Goal: Transaction & Acquisition: Purchase product/service

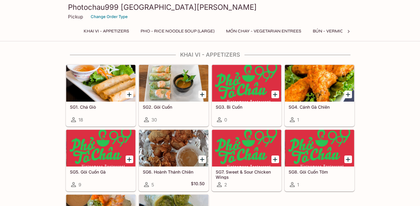
click at [109, 80] on div at bounding box center [100, 83] width 69 height 37
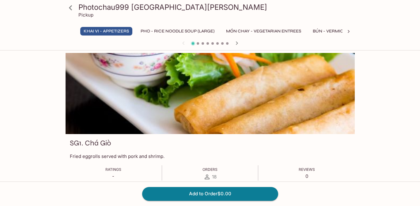
scroll to position [1, 0]
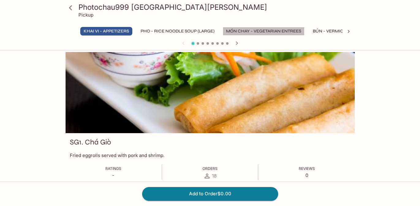
click at [261, 31] on button "MÓN CHAY - Vegetarian Entrees" at bounding box center [264, 31] width 82 height 9
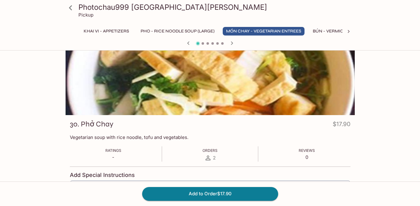
scroll to position [0, 0]
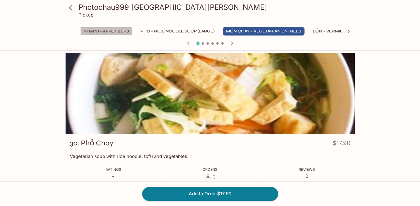
click at [111, 29] on button "Khai Vi - Appetizers" at bounding box center [106, 31] width 52 height 9
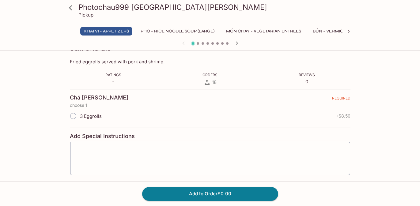
scroll to position [80, 0]
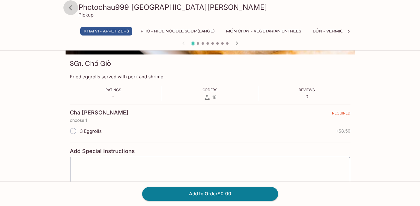
click at [71, 6] on icon at bounding box center [70, 7] width 3 height 5
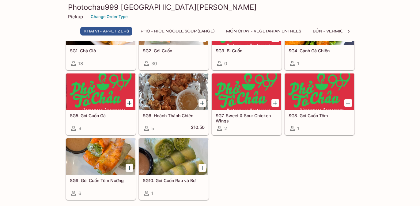
scroll to position [58, 0]
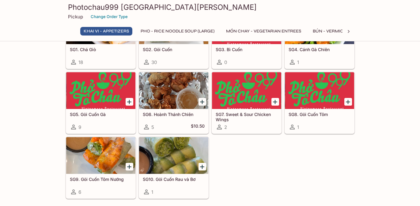
click at [235, 88] on div at bounding box center [246, 90] width 69 height 37
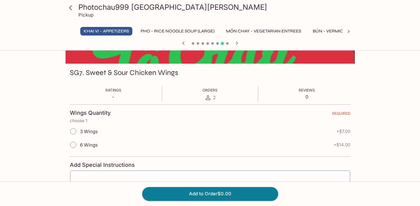
scroll to position [68, 0]
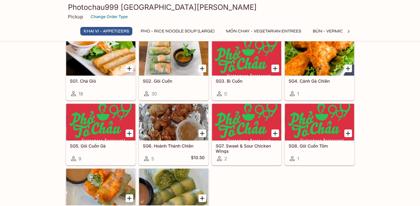
scroll to position [30, 0]
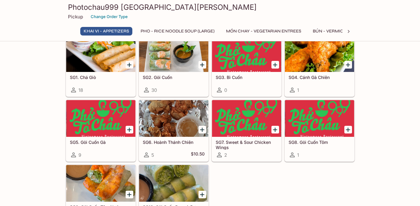
click at [107, 124] on div at bounding box center [100, 118] width 69 height 37
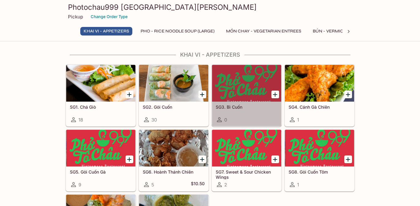
click at [229, 91] on div at bounding box center [246, 83] width 69 height 37
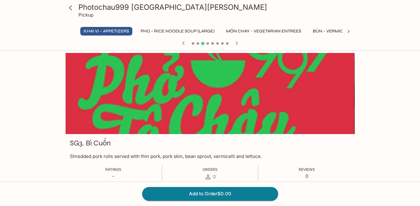
click at [184, 44] on icon "button" at bounding box center [183, 42] width 7 height 7
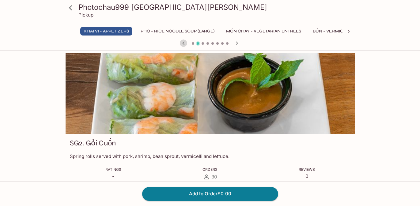
click at [184, 44] on icon "button" at bounding box center [183, 42] width 7 height 7
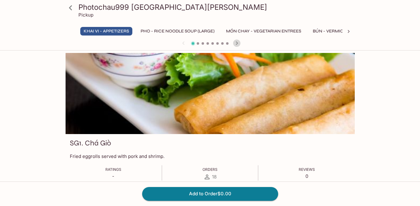
click at [236, 44] on icon "button" at bounding box center [236, 42] width 2 height 3
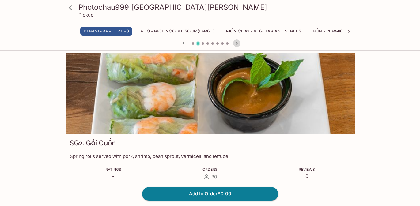
click at [236, 44] on icon "button" at bounding box center [236, 42] width 2 height 3
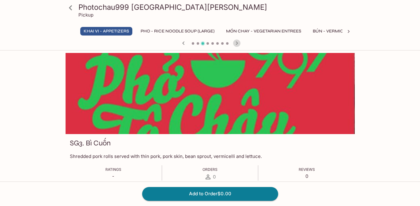
click at [236, 44] on icon "button" at bounding box center [236, 42] width 2 height 3
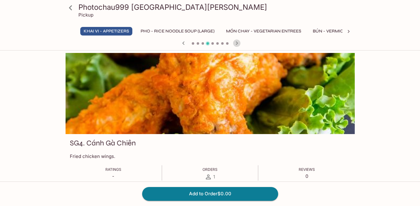
click at [235, 44] on icon "button" at bounding box center [236, 42] width 7 height 7
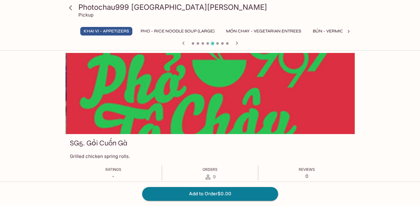
click at [235, 44] on icon "button" at bounding box center [236, 42] width 7 height 7
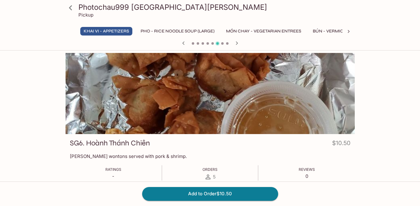
click at [235, 44] on icon "button" at bounding box center [236, 42] width 7 height 7
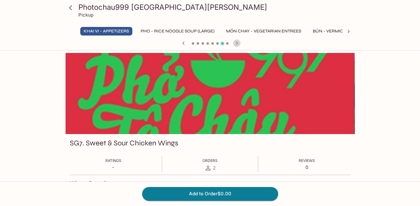
click at [235, 44] on icon "button" at bounding box center [236, 42] width 7 height 7
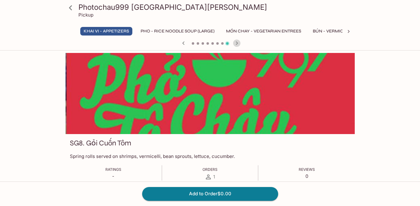
click at [235, 44] on icon "button" at bounding box center [236, 42] width 7 height 7
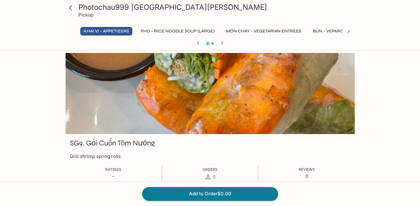
click at [235, 44] on div at bounding box center [210, 43] width 294 height 9
click at [223, 41] on icon "button" at bounding box center [221, 42] width 7 height 7
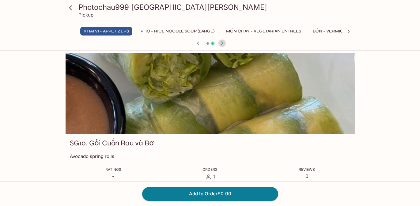
click at [221, 41] on icon "button" at bounding box center [221, 42] width 7 height 7
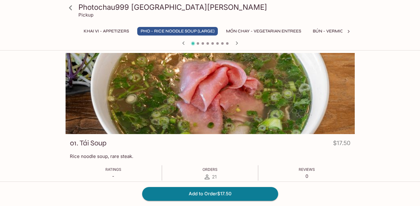
click at [347, 32] on icon at bounding box center [348, 31] width 2 height 3
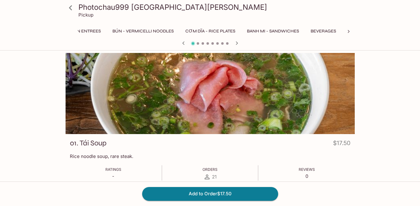
scroll to position [0, 215]
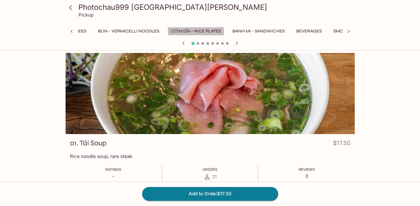
click at [185, 31] on button "CƠM DĨA - Rice Plates" at bounding box center [195, 31] width 57 height 9
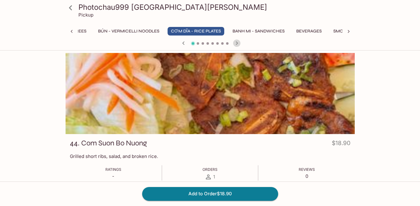
click at [237, 44] on icon "button" at bounding box center [236, 42] width 7 height 7
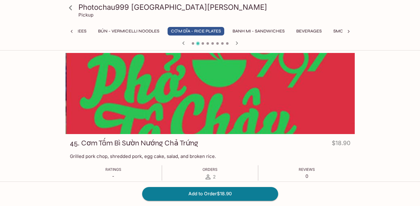
click at [237, 44] on icon "button" at bounding box center [236, 42] width 7 height 7
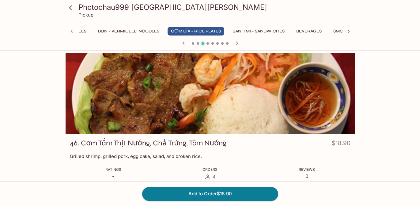
click at [144, 32] on button "BÚN - Vermicelli Noodles" at bounding box center [129, 31] width 68 height 9
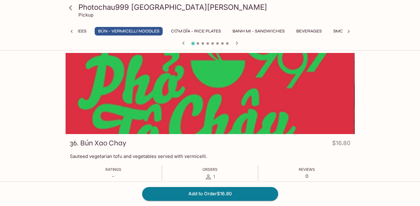
click at [237, 43] on icon "button" at bounding box center [236, 42] width 2 height 3
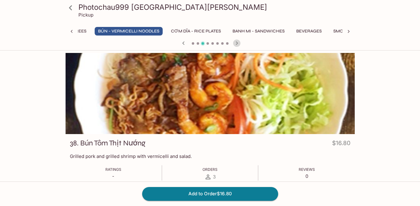
click at [237, 43] on icon "button" at bounding box center [236, 42] width 2 height 3
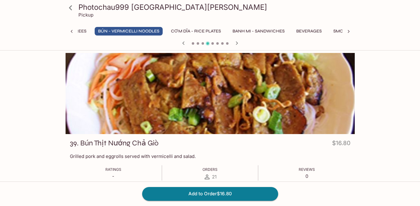
click at [238, 43] on icon "button" at bounding box center [236, 42] width 7 height 7
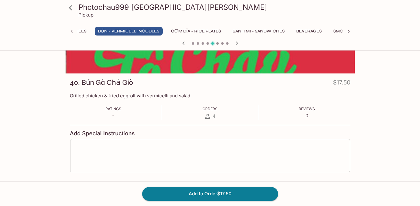
scroll to position [69, 0]
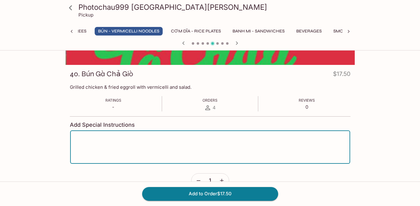
click at [209, 139] on textarea at bounding box center [209, 147] width 271 height 23
click at [140, 137] on textarea "Please prepare the egg roll vegatarian, as we do not eat pork." at bounding box center [209, 147] width 271 height 23
click at [139, 137] on textarea "Please prepare the egg roll vegatarian, as we do not eat pork." at bounding box center [209, 147] width 271 height 23
click at [223, 137] on textarea "Please prepare the egg roll vegetarian, as we do not eat pork." at bounding box center [209, 147] width 271 height 23
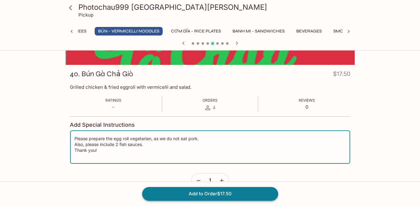
type textarea "Please prepare the egg roll vegetarian, as we do not eat pork. Also, please inc…"
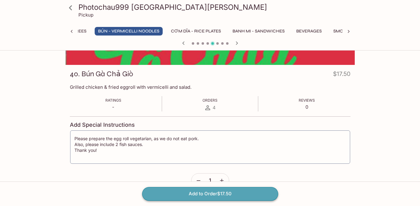
click at [224, 193] on button "Add to Order $17.50" at bounding box center [210, 193] width 136 height 13
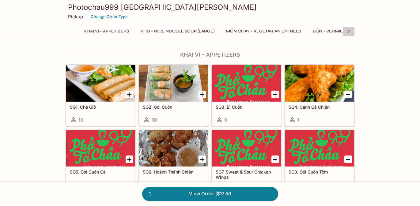
click at [347, 30] on icon at bounding box center [348, 31] width 6 height 6
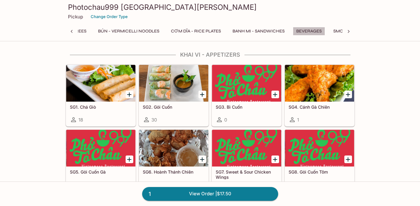
click at [310, 31] on button "Beverages" at bounding box center [309, 31] width 32 height 9
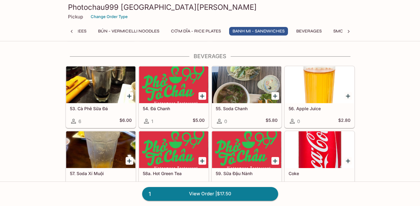
scroll to position [1368, 0]
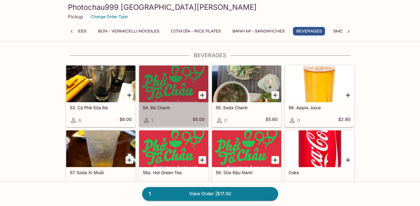
click at [159, 84] on div at bounding box center [173, 83] width 69 height 37
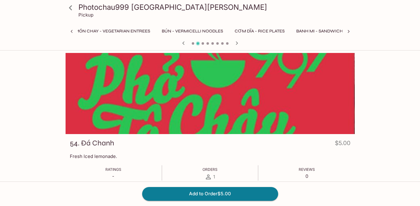
scroll to position [0, 201]
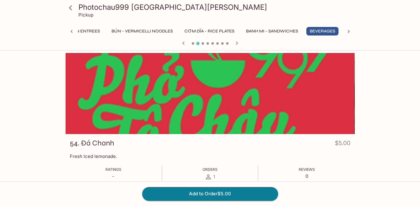
click at [238, 43] on icon "button" at bounding box center [236, 42] width 7 height 7
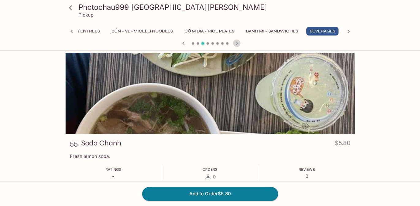
click at [238, 43] on icon "button" at bounding box center [236, 42] width 7 height 7
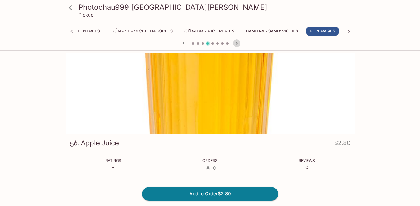
click at [238, 43] on icon "button" at bounding box center [236, 42] width 7 height 7
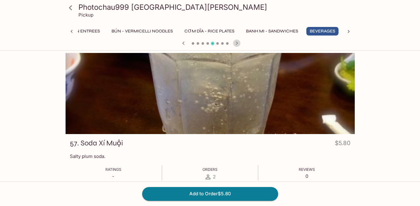
click at [238, 43] on icon "button" at bounding box center [236, 42] width 7 height 7
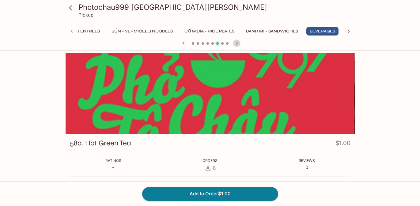
click at [237, 43] on icon "button" at bounding box center [236, 42] width 2 height 3
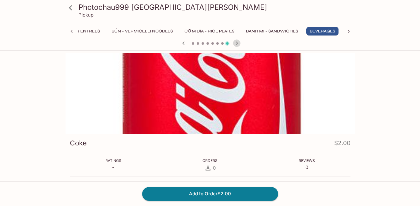
click at [237, 43] on icon "button" at bounding box center [236, 42] width 2 height 3
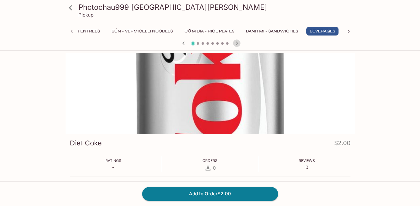
click at [237, 43] on icon "button" at bounding box center [236, 42] width 2 height 3
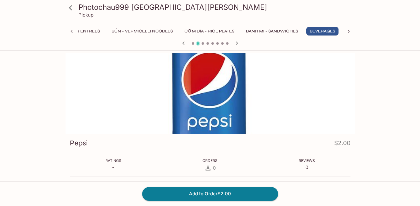
click at [237, 43] on icon "button" at bounding box center [236, 42] width 2 height 3
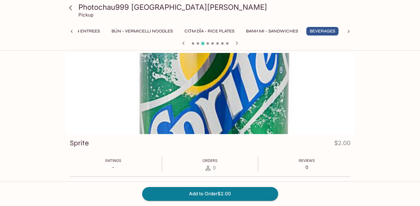
click at [237, 43] on icon "button" at bounding box center [236, 42] width 2 height 3
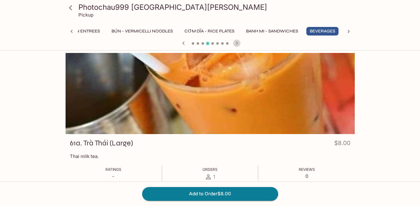
click at [237, 43] on icon "button" at bounding box center [236, 42] width 2 height 3
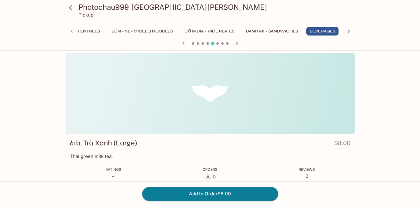
click at [247, 43] on div at bounding box center [210, 43] width 294 height 9
click at [235, 43] on icon "button" at bounding box center [236, 42] width 7 height 7
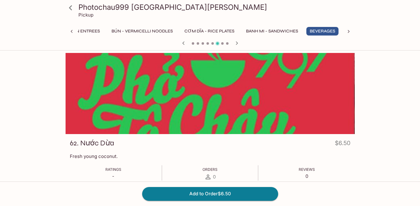
click at [347, 33] on icon at bounding box center [348, 31] width 6 height 6
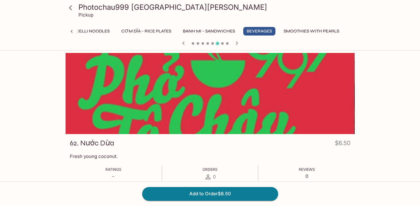
click at [320, 32] on button "Smoothies with Pearls" at bounding box center [311, 31] width 62 height 9
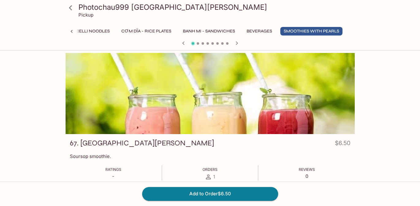
scroll to position [1, 0]
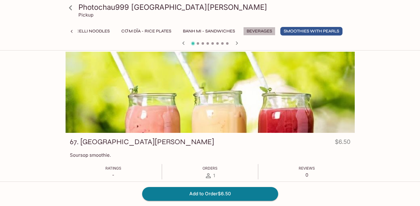
click at [259, 32] on button "Beverages" at bounding box center [259, 31] width 32 height 9
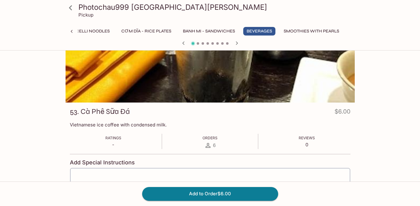
scroll to position [0, 0]
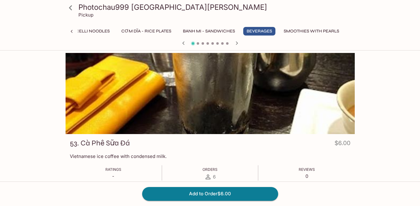
click at [82, 30] on button "BÚN - Vermicelli Noodles" at bounding box center [79, 31] width 68 height 9
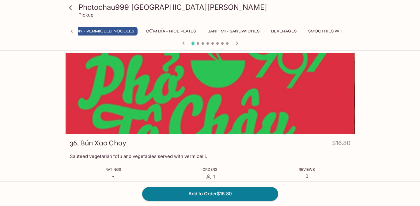
scroll to position [0, 233]
click at [72, 8] on icon at bounding box center [70, 7] width 11 height 11
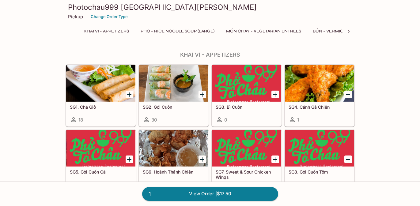
click at [246, 137] on div at bounding box center [246, 148] width 69 height 37
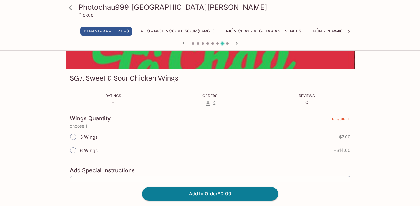
scroll to position [88, 0]
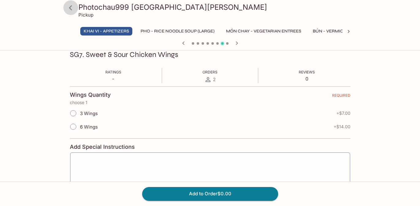
click at [72, 6] on icon at bounding box center [70, 7] width 11 height 11
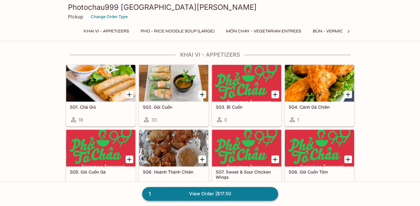
click at [253, 196] on link "1 View Order | $17.50" at bounding box center [210, 193] width 136 height 13
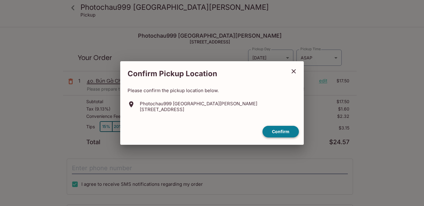
click at [273, 129] on button "Confirm" at bounding box center [281, 132] width 36 height 12
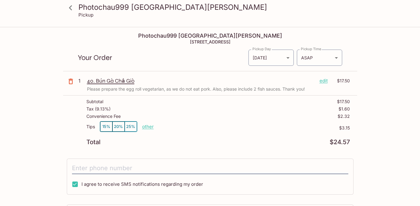
click at [146, 126] on p "other" at bounding box center [148, 127] width 12 height 6
drag, startPoint x: 184, startPoint y: 126, endPoint x: 198, endPoint y: 126, distance: 13.8
click at [198, 126] on div "Tips 15% 20% 25% Done 3.15 $3.15" at bounding box center [217, 130] width 263 height 18
type input "0.00"
